Goal: Find specific page/section: Find specific page/section

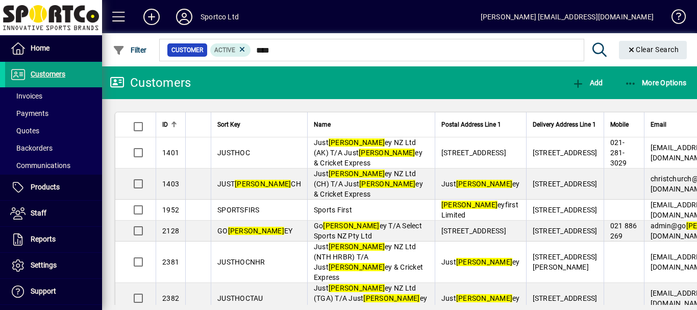
click at [39, 73] on span "Customers" at bounding box center [48, 74] width 35 height 8
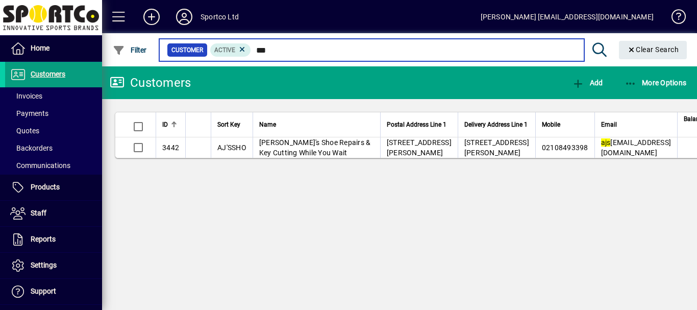
type input "***"
